Goal: Information Seeking & Learning: Learn about a topic

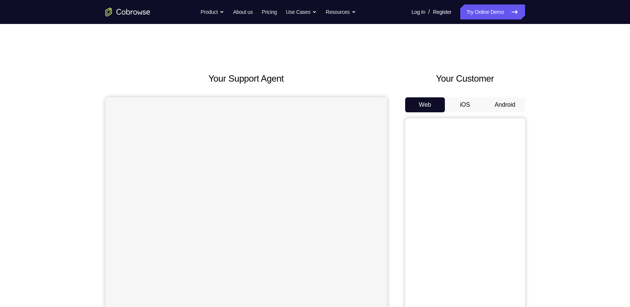
click at [515, 97] on button "Android" at bounding box center [505, 104] width 40 height 15
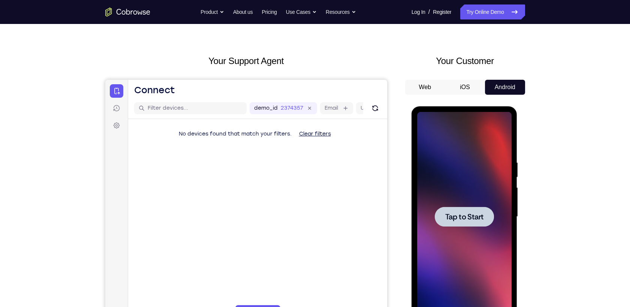
click at [475, 220] on span "Tap to Start" at bounding box center [464, 216] width 38 height 7
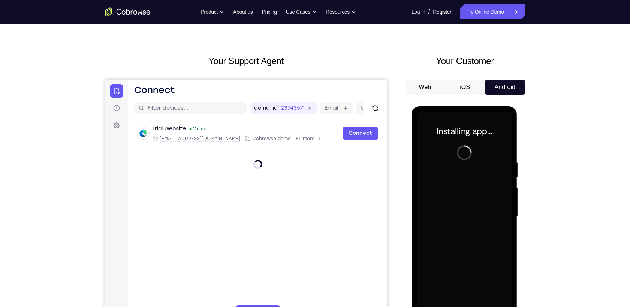
scroll to position [25, 0]
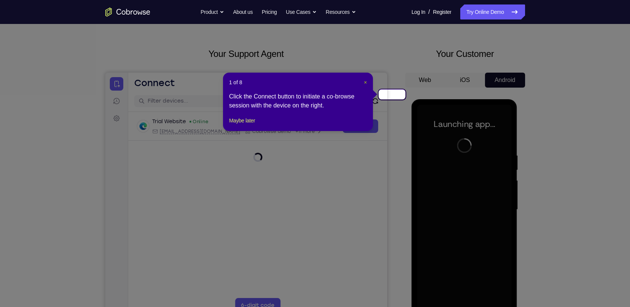
click at [366, 79] on span "×" at bounding box center [365, 82] width 3 height 6
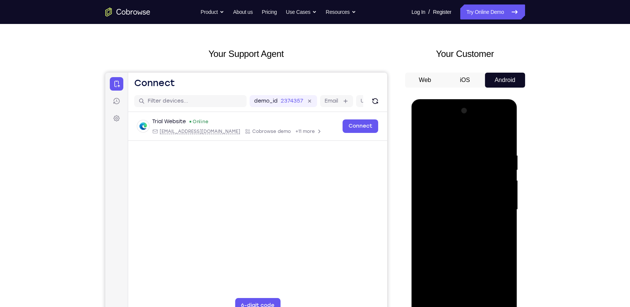
click at [466, 306] on div at bounding box center [464, 210] width 94 height 210
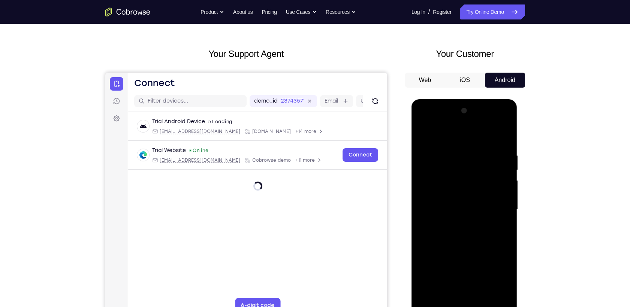
click at [469, 307] on div at bounding box center [464, 210] width 94 height 210
click at [497, 280] on div at bounding box center [464, 210] width 94 height 210
click at [441, 138] on div at bounding box center [464, 210] width 94 height 210
click at [502, 210] on div at bounding box center [464, 210] width 94 height 210
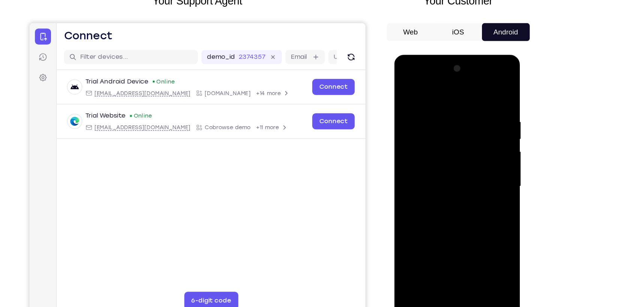
scroll to position [28, 0]
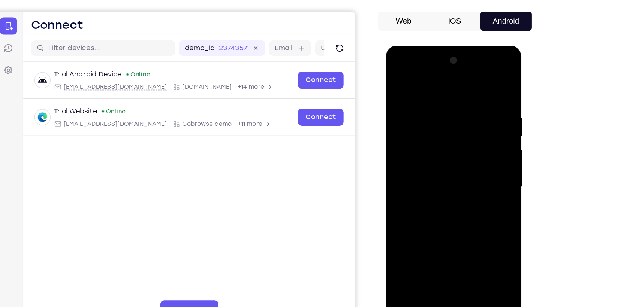
click at [433, 171] on div at bounding box center [439, 156] width 94 height 210
click at [429, 152] on div at bounding box center [439, 156] width 94 height 210
click at [423, 143] on div at bounding box center [439, 156] width 94 height 210
click at [422, 154] on div at bounding box center [439, 156] width 94 height 210
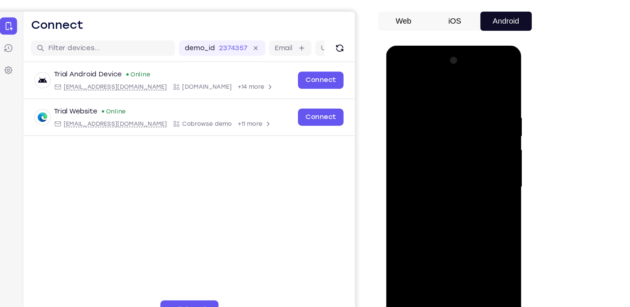
click at [432, 183] on div at bounding box center [439, 156] width 94 height 210
click at [439, 175] on div at bounding box center [439, 156] width 94 height 210
drag, startPoint x: 413, startPoint y: 85, endPoint x: 512, endPoint y: 85, distance: 98.5
click at [493, 85] on html "Online web based iOS Simulators and Android Emulators. Run iPhone, iPad, Mobile…" at bounding box center [439, 157] width 107 height 225
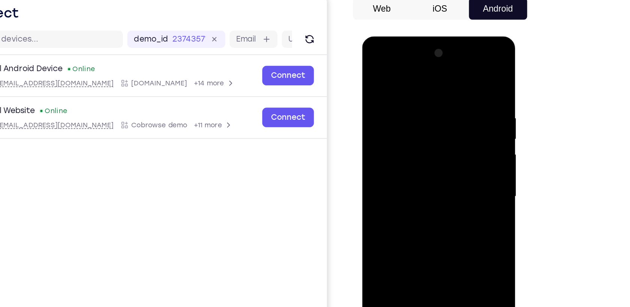
click at [449, 173] on div at bounding box center [415, 147] width 94 height 210
click at [457, 180] on div at bounding box center [415, 147] width 94 height 210
click at [400, 87] on div at bounding box center [415, 147] width 94 height 210
click at [451, 139] on div at bounding box center [415, 147] width 94 height 210
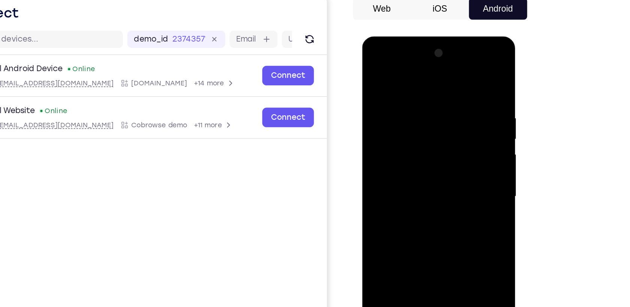
click at [383, 156] on div at bounding box center [415, 147] width 94 height 210
click at [442, 146] on div at bounding box center [415, 147] width 94 height 210
click at [446, 147] on div at bounding box center [415, 147] width 94 height 210
click at [454, 232] on div at bounding box center [415, 147] width 94 height 210
click at [446, 170] on div at bounding box center [415, 147] width 94 height 210
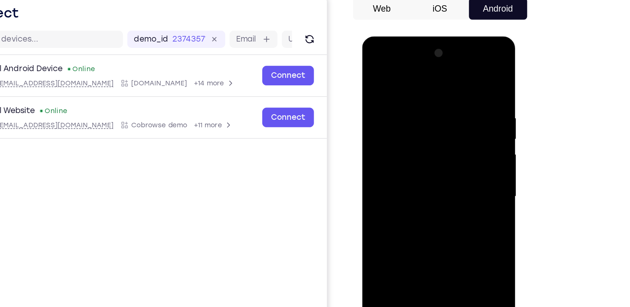
drag, startPoint x: 385, startPoint y: 167, endPoint x: 489, endPoint y: 173, distance: 103.6
click at [469, 173] on html "Online web based iOS Simulators and Android Emulators. Run iPhone, iPad, Mobile…" at bounding box center [415, 148] width 107 height 225
click at [452, 119] on div at bounding box center [415, 147] width 94 height 210
click at [447, 188] on div at bounding box center [415, 147] width 94 height 210
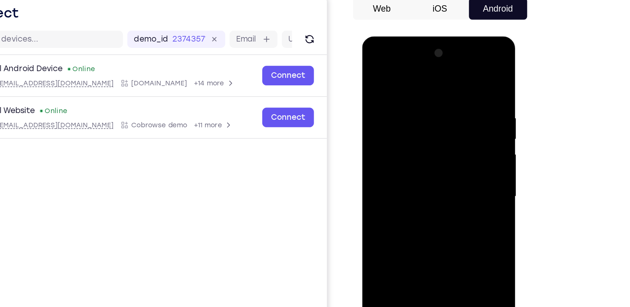
click at [445, 230] on div at bounding box center [415, 147] width 94 height 210
click at [451, 203] on div at bounding box center [415, 147] width 94 height 210
click at [449, 178] on div at bounding box center [415, 147] width 94 height 210
click at [450, 164] on div at bounding box center [415, 147] width 94 height 210
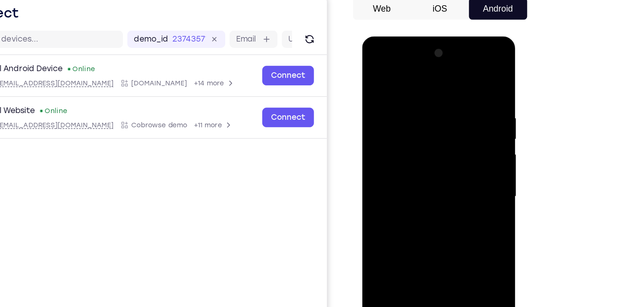
click at [450, 164] on div at bounding box center [415, 147] width 94 height 210
click at [444, 132] on div at bounding box center [415, 147] width 94 height 210
click at [451, 77] on div at bounding box center [415, 147] width 94 height 210
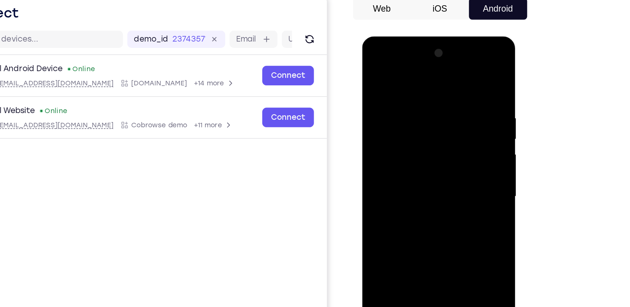
click at [455, 71] on div at bounding box center [415, 147] width 94 height 210
click at [374, 74] on div at bounding box center [415, 147] width 94 height 210
click at [402, 82] on div at bounding box center [415, 147] width 94 height 210
click at [441, 109] on div at bounding box center [415, 147] width 94 height 210
click at [378, 156] on div at bounding box center [415, 147] width 94 height 210
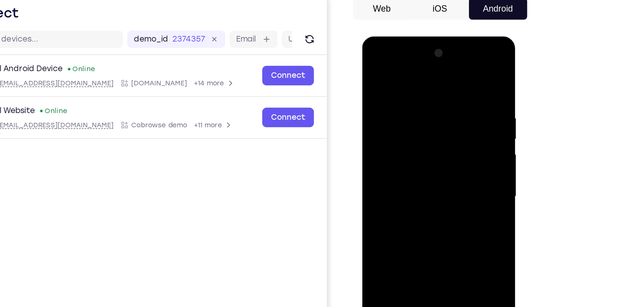
click at [452, 75] on div at bounding box center [415, 147] width 94 height 210
click at [433, 233] on div at bounding box center [415, 147] width 94 height 210
click at [427, 186] on div at bounding box center [415, 147] width 94 height 210
click at [436, 136] on div at bounding box center [415, 147] width 94 height 210
click at [374, 75] on div at bounding box center [415, 147] width 94 height 210
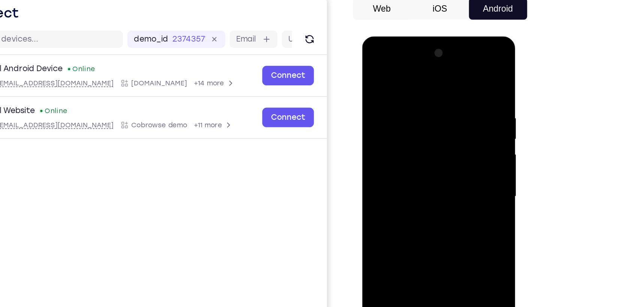
click at [409, 152] on div at bounding box center [415, 147] width 94 height 210
click at [376, 73] on div at bounding box center [415, 147] width 94 height 210
click at [457, 106] on div at bounding box center [415, 147] width 94 height 210
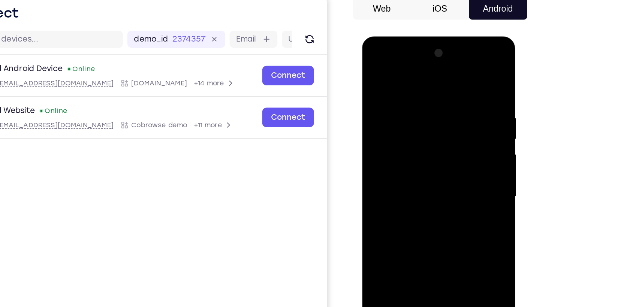
click at [372, 105] on div at bounding box center [415, 147] width 94 height 210
click at [376, 71] on div at bounding box center [415, 147] width 94 height 210
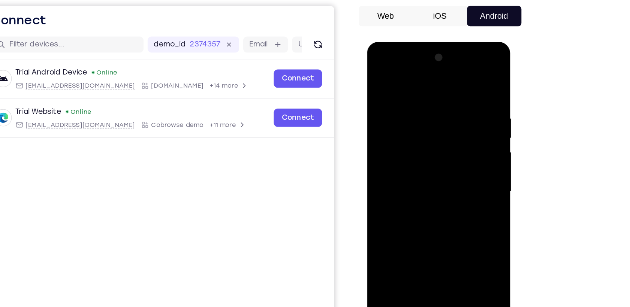
drag, startPoint x: 427, startPoint y: 200, endPoint x: 442, endPoint y: 127, distance: 73.9
click at [442, 127] on div at bounding box center [419, 153] width 94 height 210
drag, startPoint x: 427, startPoint y: 196, endPoint x: 450, endPoint y: 61, distance: 136.6
click at [450, 61] on div at bounding box center [419, 153] width 94 height 210
drag, startPoint x: 386, startPoint y: 246, endPoint x: 392, endPoint y: 230, distance: 16.6
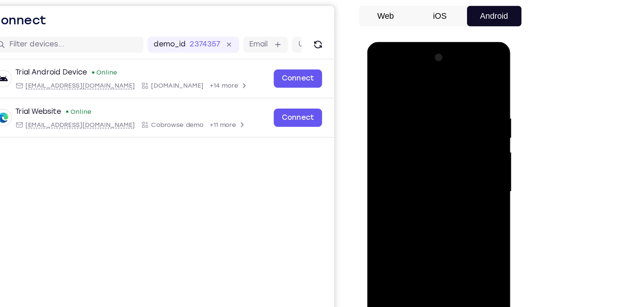
click at [392, 230] on div at bounding box center [419, 153] width 94 height 210
click at [395, 226] on div at bounding box center [419, 153] width 94 height 210
drag, startPoint x: 412, startPoint y: 216, endPoint x: 430, endPoint y: 119, distance: 98.8
click at [430, 119] on div at bounding box center [419, 153] width 94 height 210
click at [389, 241] on div at bounding box center [419, 153] width 94 height 210
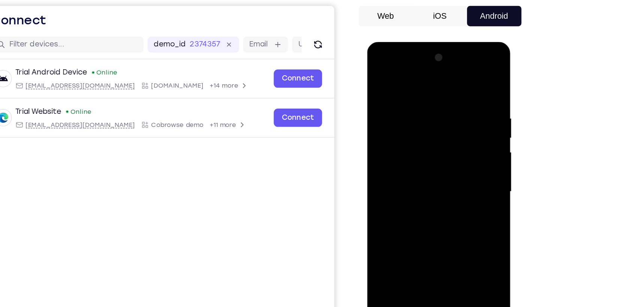
click at [389, 241] on div at bounding box center [419, 153] width 94 height 210
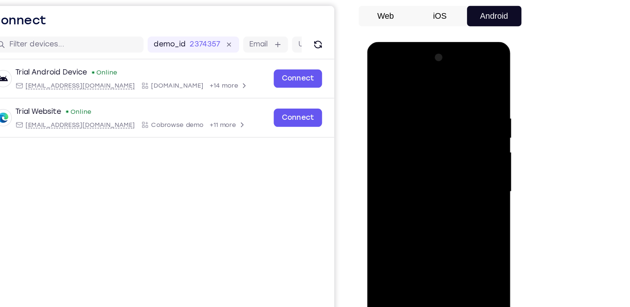
drag, startPoint x: 422, startPoint y: 85, endPoint x: 423, endPoint y: 206, distance: 121.4
click at [423, 206] on div at bounding box center [419, 153] width 94 height 210
drag, startPoint x: 421, startPoint y: 76, endPoint x: 412, endPoint y: 239, distance: 162.9
click at [412, 239] on div at bounding box center [419, 153] width 94 height 210
click at [413, 99] on div at bounding box center [419, 153] width 94 height 210
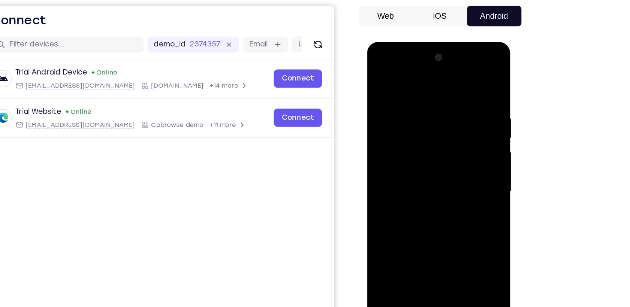
click at [457, 134] on div at bounding box center [419, 153] width 94 height 210
click at [459, 152] on div at bounding box center [419, 153] width 94 height 210
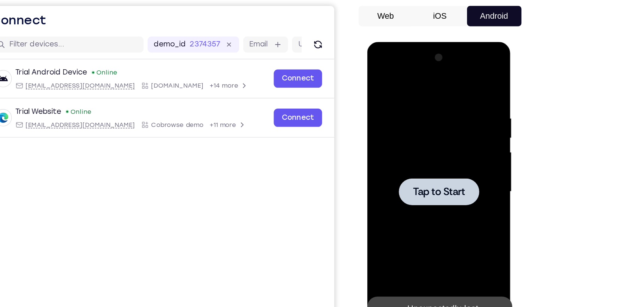
click at [416, 184] on div at bounding box center [419, 153] width 94 height 210
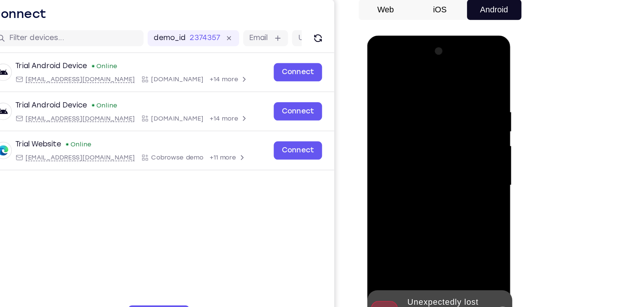
click at [465, 246] on button at bounding box center [466, 241] width 12 height 12
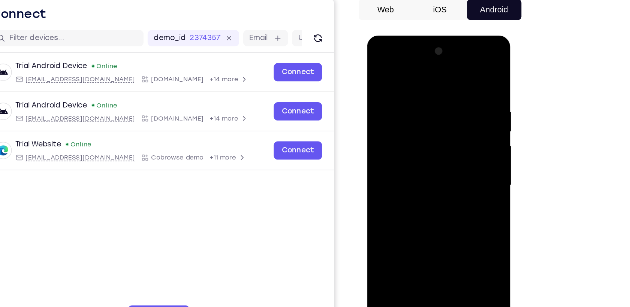
click at [423, 243] on div at bounding box center [419, 146] width 94 height 210
click at [423, 241] on div at bounding box center [419, 146] width 94 height 210
click at [420, 244] on div at bounding box center [419, 146] width 94 height 210
click at [450, 215] on div at bounding box center [419, 146] width 94 height 210
click at [414, 75] on div at bounding box center [419, 146] width 94 height 210
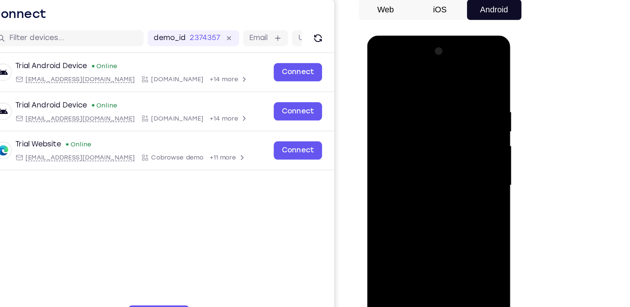
click at [451, 142] on div at bounding box center [419, 146] width 94 height 210
click at [411, 158] on div at bounding box center [419, 146] width 94 height 210
click at [413, 140] on div at bounding box center [419, 146] width 94 height 210
click at [408, 136] on div at bounding box center [419, 146] width 94 height 210
click at [406, 142] on div at bounding box center [419, 146] width 94 height 210
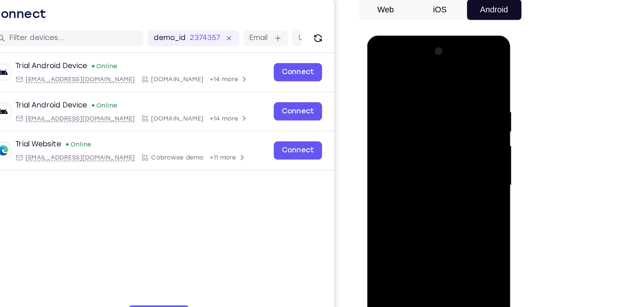
click at [408, 169] on div at bounding box center [419, 146] width 94 height 210
click at [422, 169] on div at bounding box center [419, 146] width 94 height 210
click at [420, 172] on div at bounding box center [419, 146] width 94 height 210
click at [420, 170] on div at bounding box center [419, 146] width 94 height 210
click at [458, 84] on div at bounding box center [419, 146] width 94 height 210
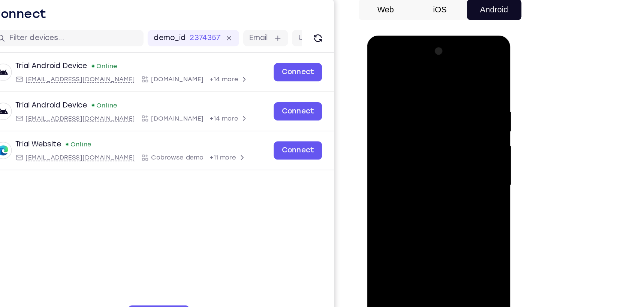
click at [458, 84] on div at bounding box center [419, 146] width 94 height 210
drag, startPoint x: 407, startPoint y: 72, endPoint x: 532, endPoint y: 67, distance: 125.6
click at [474, 67] on html "Online web based iOS Simulators and Android Emulators. Run iPhone, iPad, Mobile…" at bounding box center [420, 148] width 107 height 225
click at [418, 233] on div at bounding box center [419, 146] width 94 height 210
drag, startPoint x: 425, startPoint y: 74, endPoint x: 416, endPoint y: 179, distance: 106.0
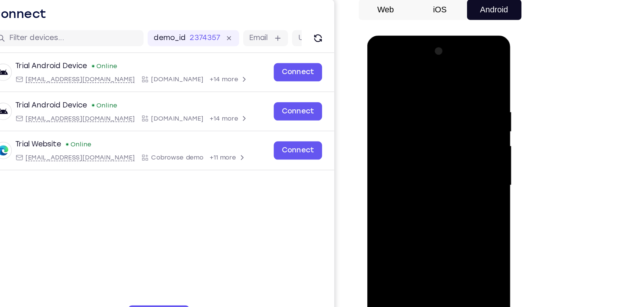
click at [416, 179] on div at bounding box center [419, 146] width 94 height 210
click at [425, 176] on div at bounding box center [419, 146] width 94 height 210
click at [413, 99] on div at bounding box center [419, 146] width 94 height 210
click at [459, 115] on div at bounding box center [419, 146] width 94 height 210
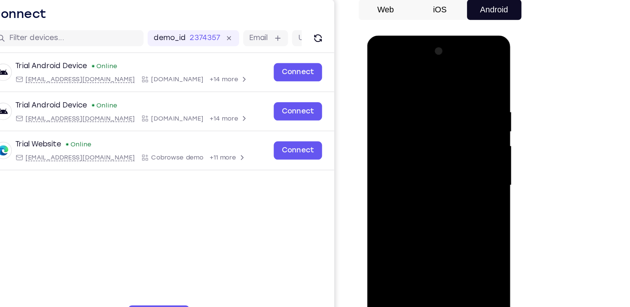
click at [381, 148] on div at bounding box center [419, 146] width 94 height 210
click at [458, 120] on div at bounding box center [419, 146] width 94 height 210
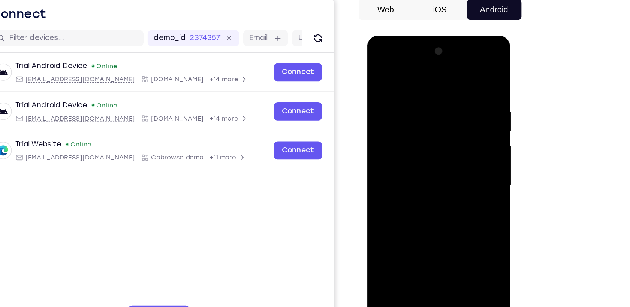
click at [458, 120] on div at bounding box center [419, 146] width 94 height 210
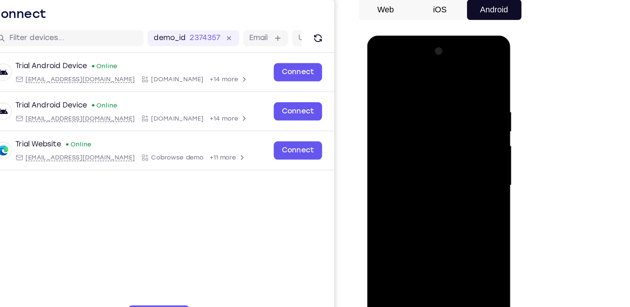
click at [458, 120] on div at bounding box center [419, 146] width 94 height 210
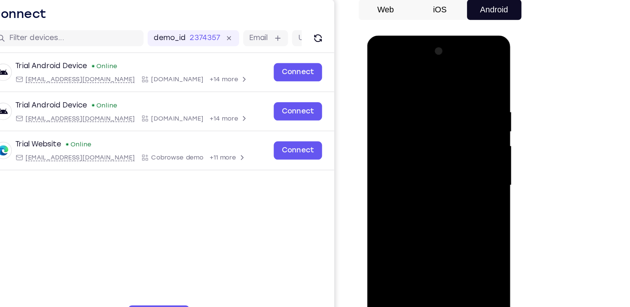
click at [457, 139] on div at bounding box center [419, 146] width 94 height 210
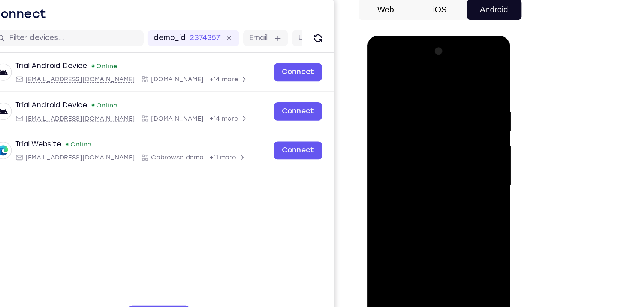
click at [457, 139] on div at bounding box center [419, 146] width 94 height 210
click at [460, 72] on div at bounding box center [419, 146] width 94 height 210
drag, startPoint x: 420, startPoint y: 75, endPoint x: 415, endPoint y: 196, distance: 121.1
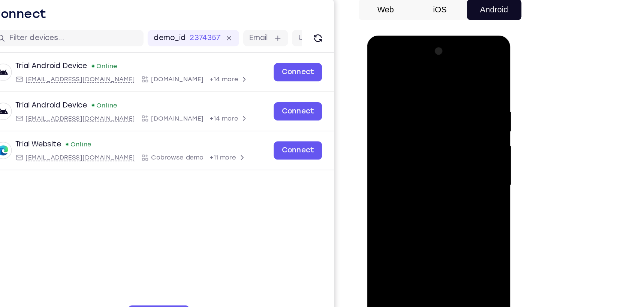
click at [415, 196] on div at bounding box center [419, 146] width 94 height 210
click at [438, 231] on div at bounding box center [419, 146] width 94 height 210
click at [458, 235] on div at bounding box center [419, 146] width 94 height 210
click at [433, 188] on div at bounding box center [419, 146] width 94 height 210
click at [379, 70] on div at bounding box center [419, 146] width 94 height 210
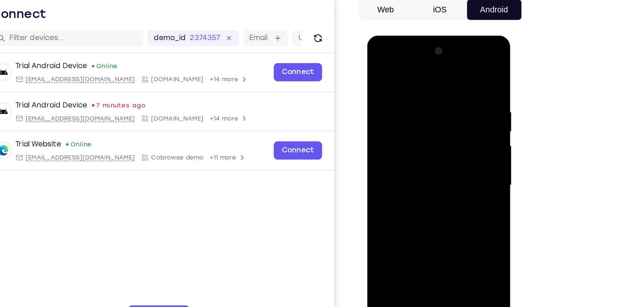
click at [429, 89] on div at bounding box center [419, 146] width 94 height 210
click at [459, 73] on div at bounding box center [419, 146] width 94 height 210
click at [408, 85] on div at bounding box center [419, 146] width 94 height 210
click at [459, 72] on div at bounding box center [419, 146] width 94 height 210
click at [430, 92] on div at bounding box center [419, 146] width 94 height 210
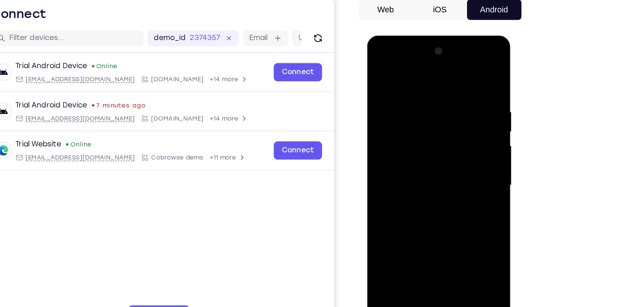
click at [459, 107] on div at bounding box center [419, 146] width 94 height 210
click at [458, 72] on div at bounding box center [419, 146] width 94 height 210
click at [453, 230] on div at bounding box center [419, 146] width 94 height 210
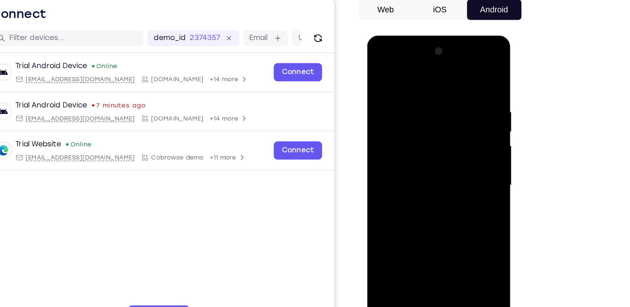
click at [423, 161] on div at bounding box center [419, 146] width 94 height 210
click at [416, 82] on div at bounding box center [419, 146] width 94 height 210
click at [381, 73] on div at bounding box center [419, 146] width 94 height 210
drag, startPoint x: 426, startPoint y: 139, endPoint x: 426, endPoint y: 208, distance: 68.6
click at [426, 208] on div at bounding box center [419, 146] width 94 height 210
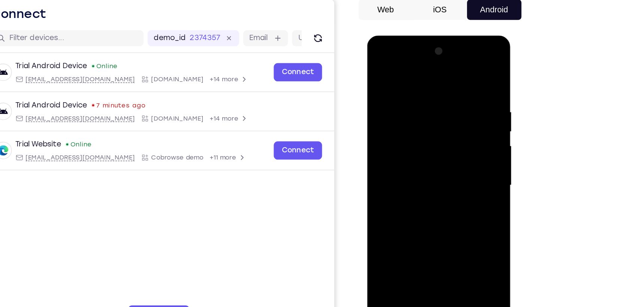
click at [386, 236] on div at bounding box center [419, 146] width 94 height 210
click at [453, 86] on div at bounding box center [419, 146] width 94 height 210
click at [453, 123] on div at bounding box center [419, 146] width 94 height 210
click at [458, 77] on div at bounding box center [419, 146] width 94 height 210
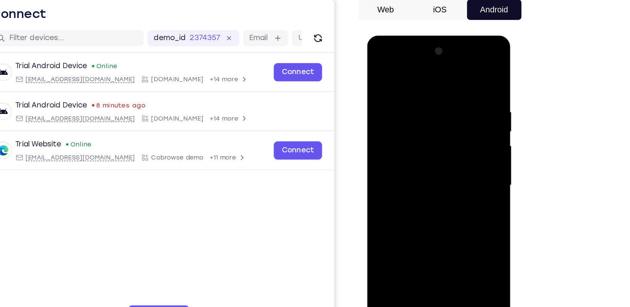
drag, startPoint x: 423, startPoint y: 72, endPoint x: 431, endPoint y: 195, distance: 123.5
click at [431, 195] on div at bounding box center [419, 146] width 94 height 210
click at [454, 236] on div at bounding box center [419, 146] width 94 height 210
click at [384, 132] on div at bounding box center [419, 146] width 94 height 210
click at [452, 116] on div at bounding box center [419, 146] width 94 height 210
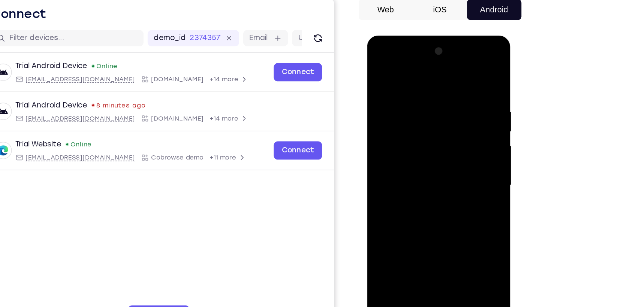
click at [452, 116] on div at bounding box center [419, 146] width 94 height 210
click at [386, 108] on div at bounding box center [419, 146] width 94 height 210
click at [456, 96] on div at bounding box center [419, 146] width 94 height 210
click at [390, 105] on div at bounding box center [419, 146] width 94 height 210
click at [448, 60] on div at bounding box center [419, 146] width 94 height 210
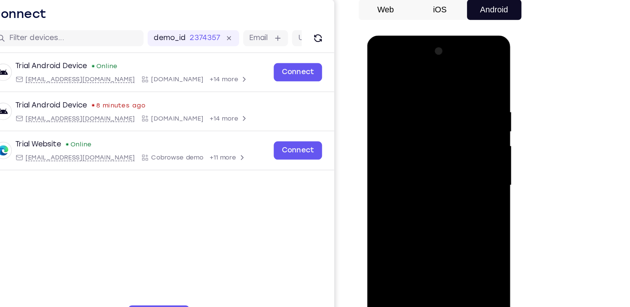
click at [390, 93] on div at bounding box center [419, 146] width 94 height 210
click at [454, 105] on div at bounding box center [419, 146] width 94 height 210
click at [459, 54] on div at bounding box center [419, 146] width 94 height 210
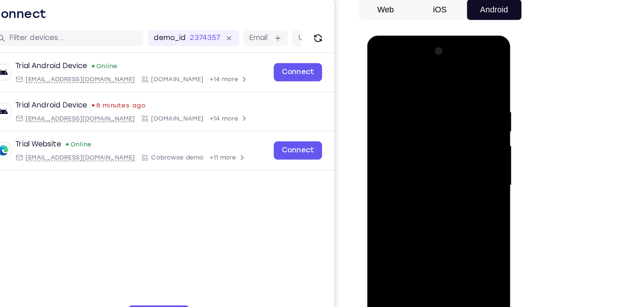
click at [388, 236] on div at bounding box center [419, 146] width 94 height 210
drag, startPoint x: 421, startPoint y: 74, endPoint x: 411, endPoint y: 275, distance: 201.5
click at [411, 260] on html "Online web based iOS Simulators and Android Emulators. Run iPhone, iPad, Mobile…" at bounding box center [420, 148] width 107 height 225
